Goal: Register for event/course

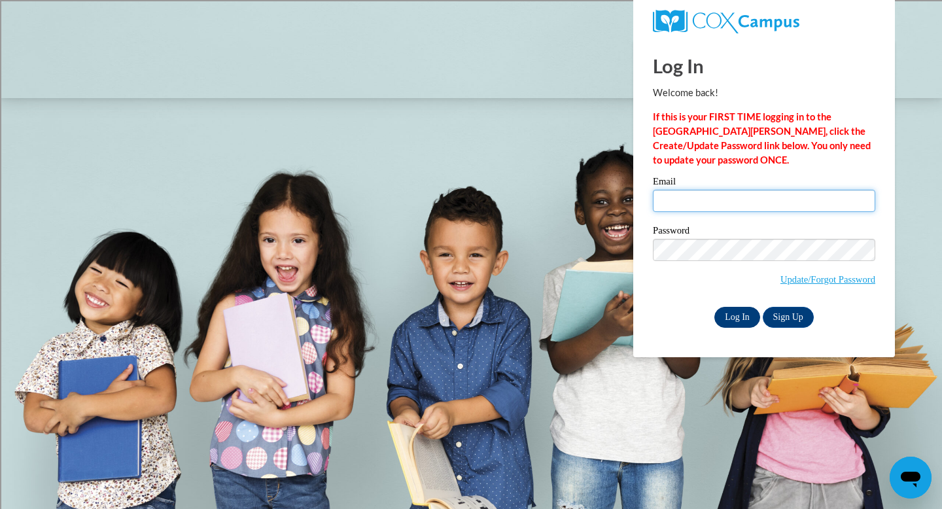
type input "jguenther@sasd.net"
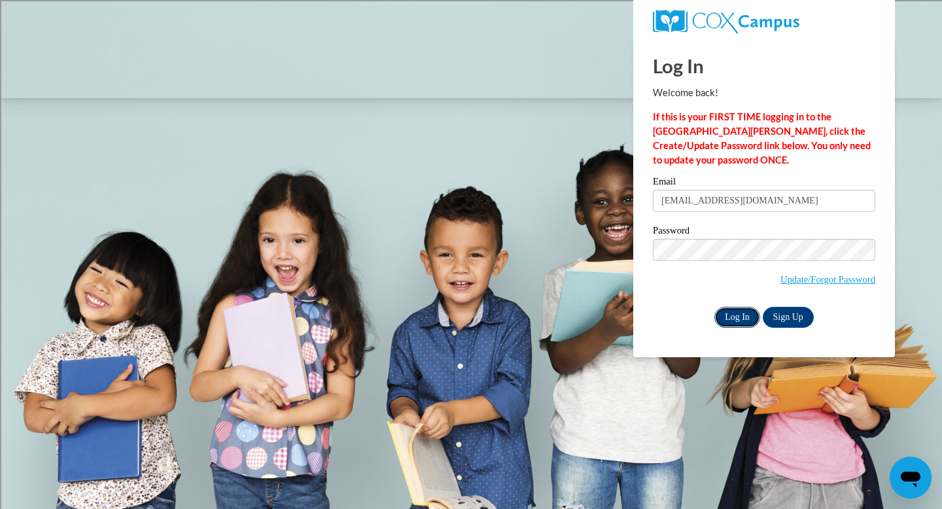
click at [732, 316] on input "Log In" at bounding box center [737, 317] width 46 height 21
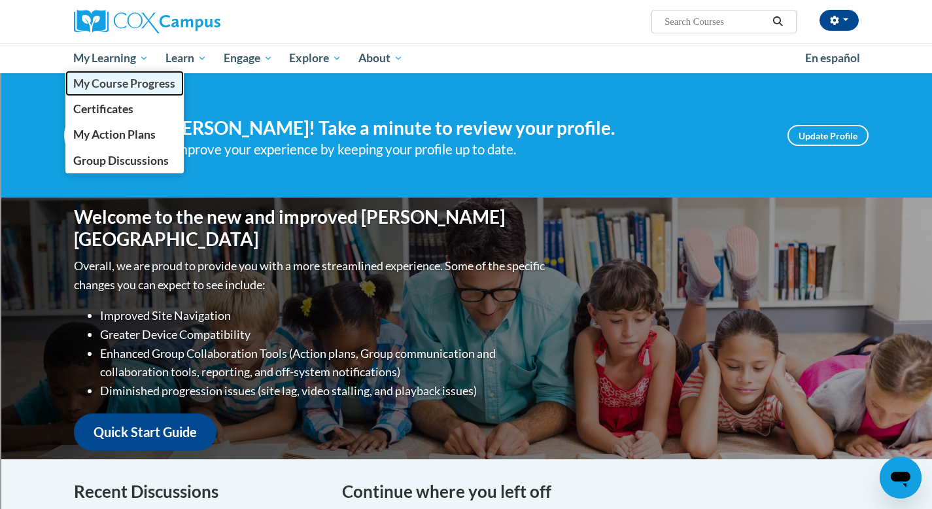
click at [118, 82] on span "My Course Progress" at bounding box center [124, 84] width 102 height 14
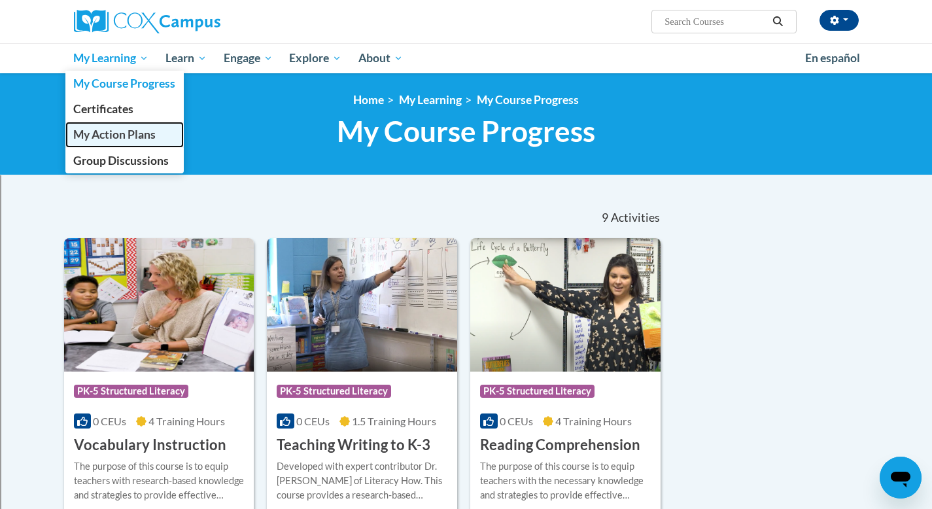
click at [112, 133] on span "My Action Plans" at bounding box center [114, 135] width 82 height 14
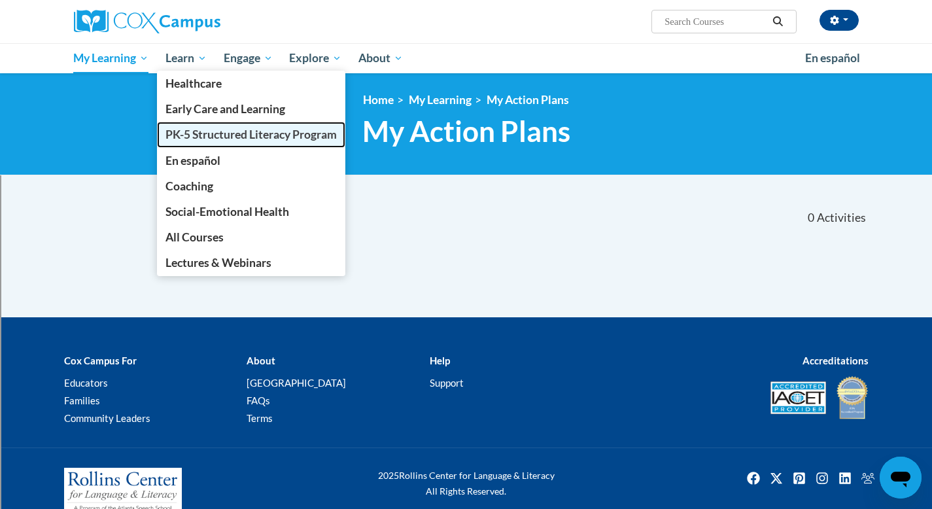
click at [211, 133] on span "PK-5 Structured Literacy Program" at bounding box center [250, 135] width 171 height 14
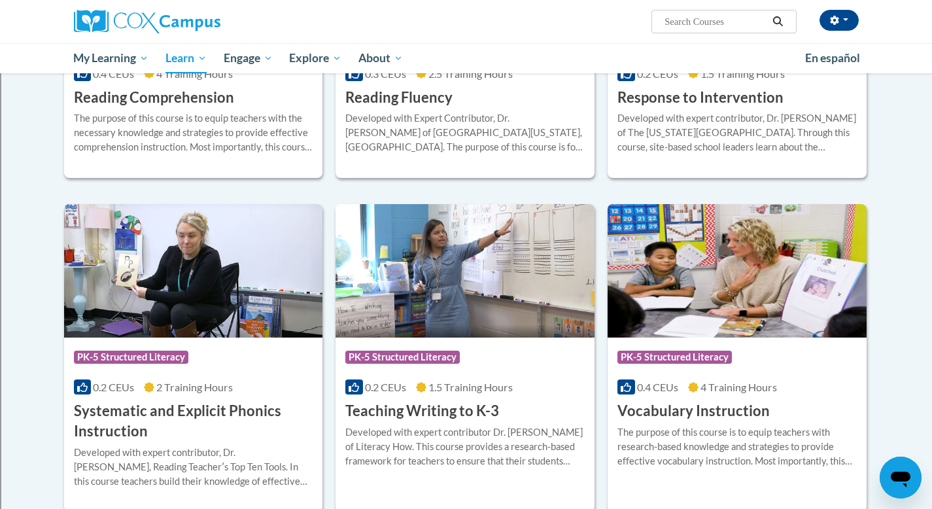
scroll to position [1242, 0]
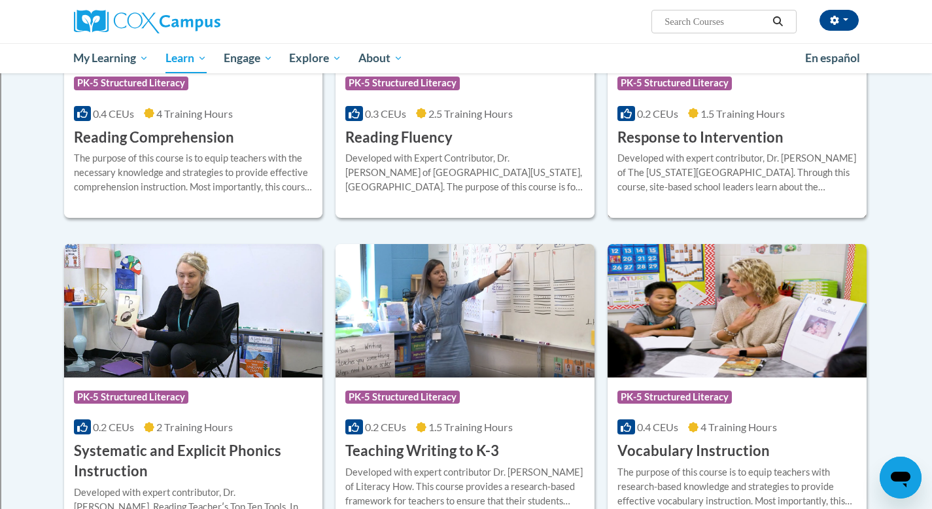
click at [685, 134] on h3 "Response to Intervention" at bounding box center [700, 138] width 166 height 20
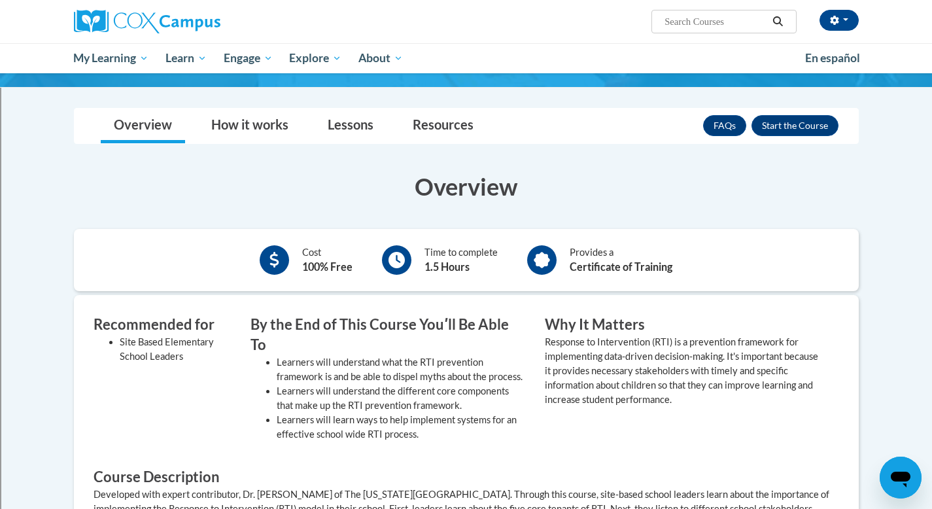
scroll to position [179, 0]
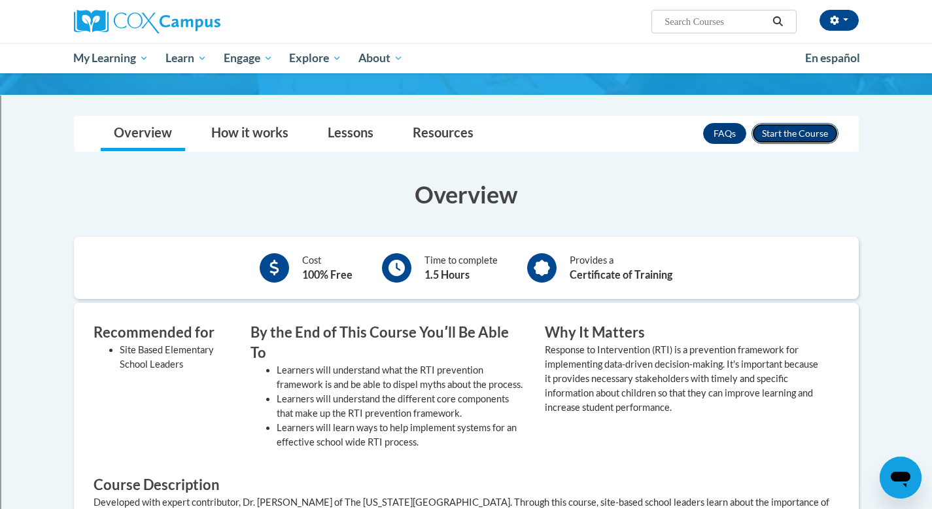
click at [775, 128] on button "Enroll" at bounding box center [794, 133] width 87 height 21
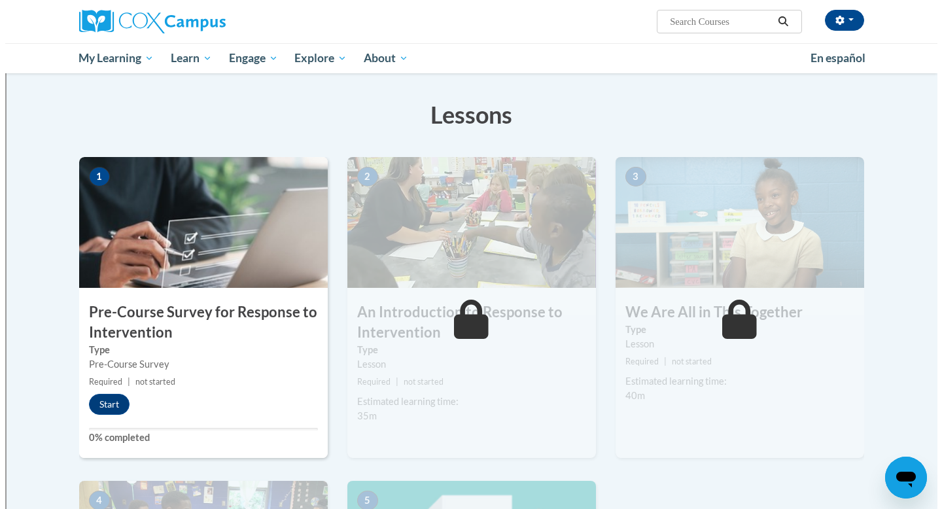
scroll to position [195, 0]
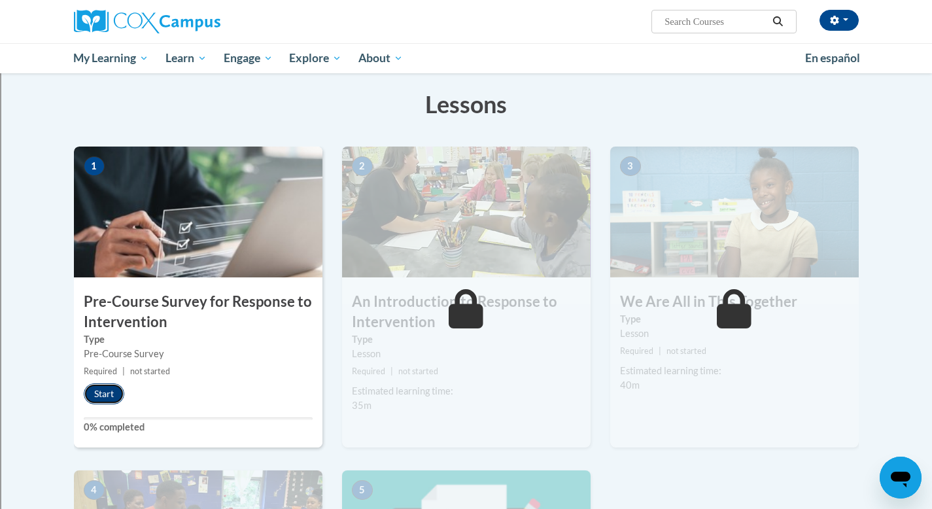
click at [105, 395] on button "Start" at bounding box center [104, 393] width 41 height 21
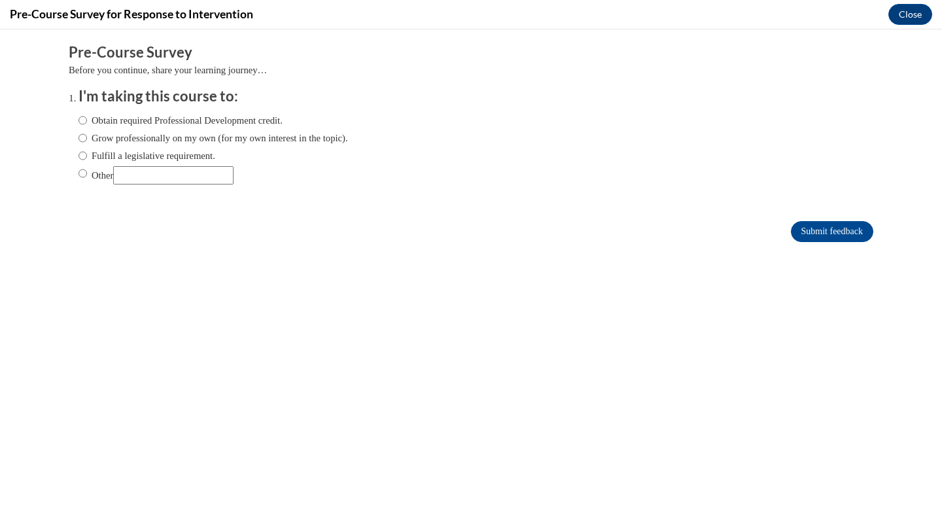
scroll to position [0, 0]
click at [78, 119] on input "Obtain required Professional Development credit." at bounding box center [82, 120] width 9 height 14
radio input "true"
click at [78, 141] on input "Grow professionally on my own (for my own interest in the topic)." at bounding box center [82, 138] width 9 height 14
radio input "true"
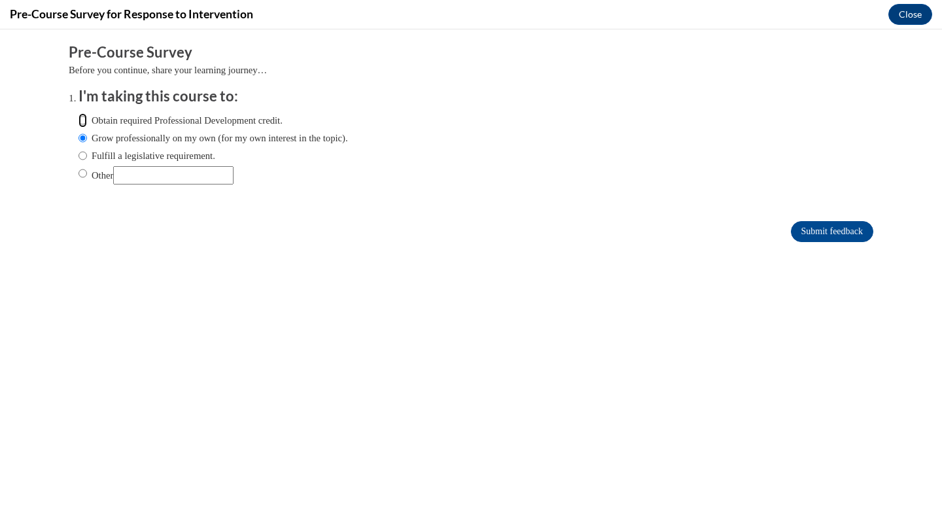
click at [78, 118] on input "Obtain required Professional Development credit." at bounding box center [82, 120] width 9 height 14
radio input "true"
click at [791, 231] on input "Submit feedback" at bounding box center [832, 231] width 82 height 21
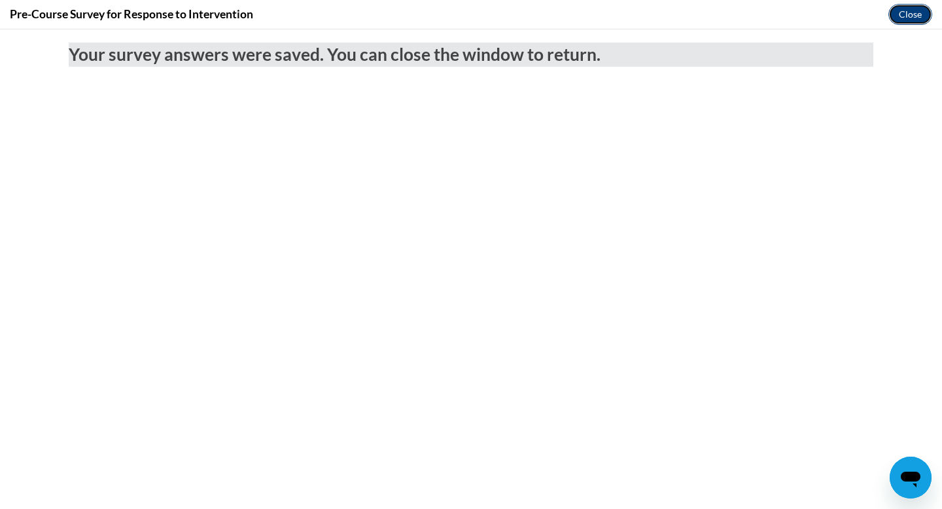
click at [904, 11] on button "Close" at bounding box center [910, 14] width 44 height 21
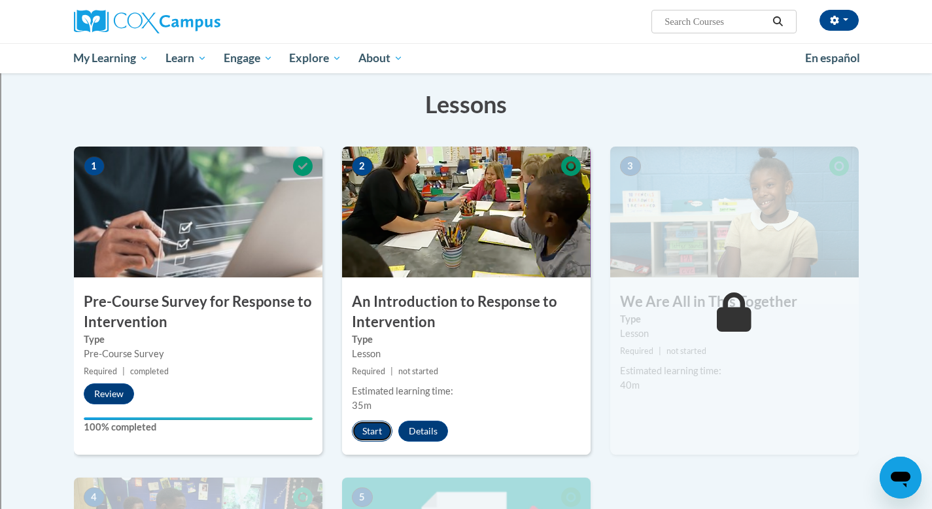
click at [373, 435] on button "Start" at bounding box center [372, 430] width 41 height 21
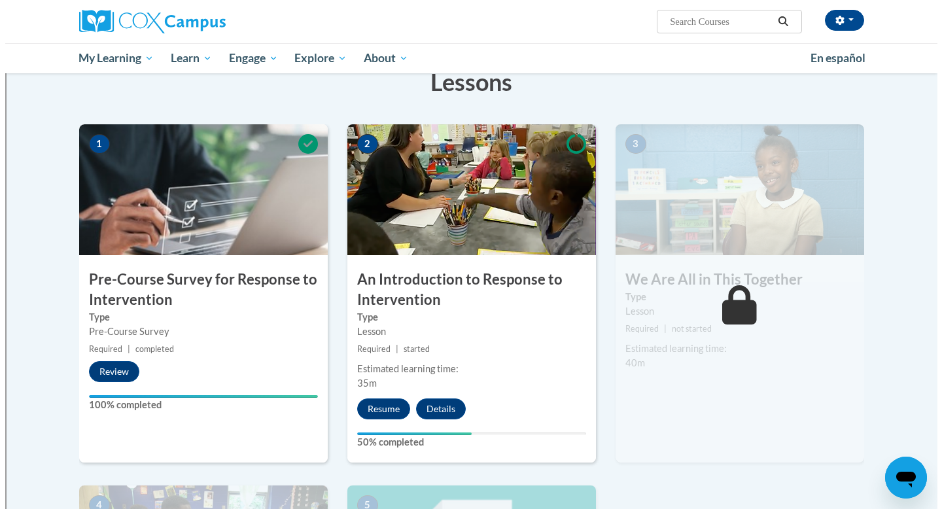
scroll to position [230, 0]
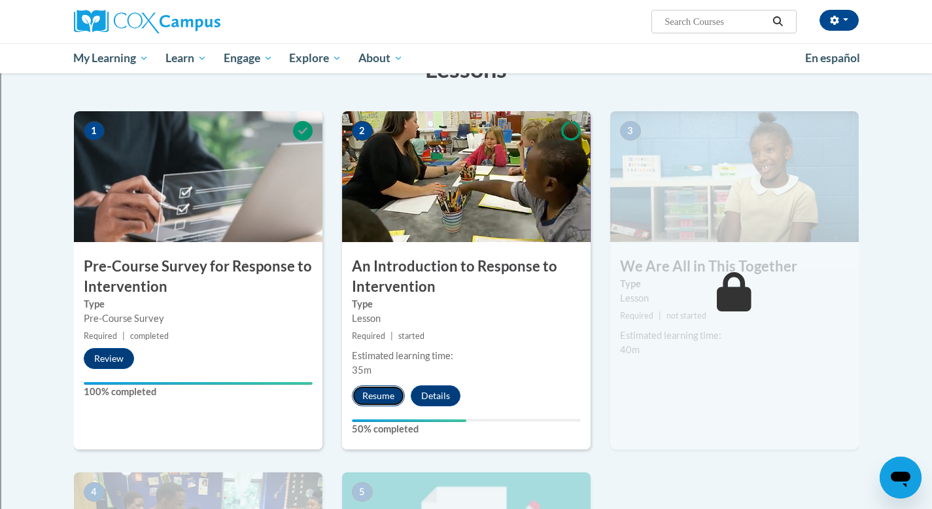
click at [383, 391] on button "Resume" at bounding box center [378, 395] width 53 height 21
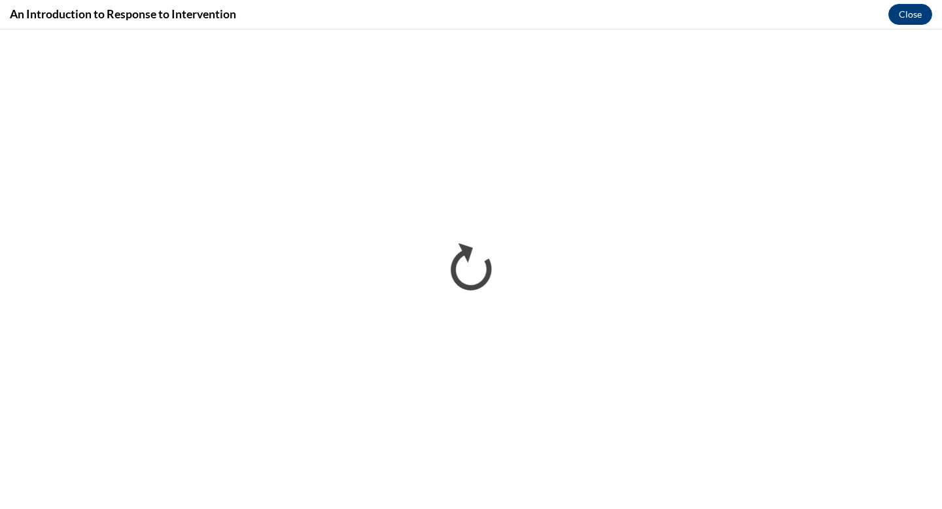
scroll to position [0, 0]
